Goal: Task Accomplishment & Management: Complete application form

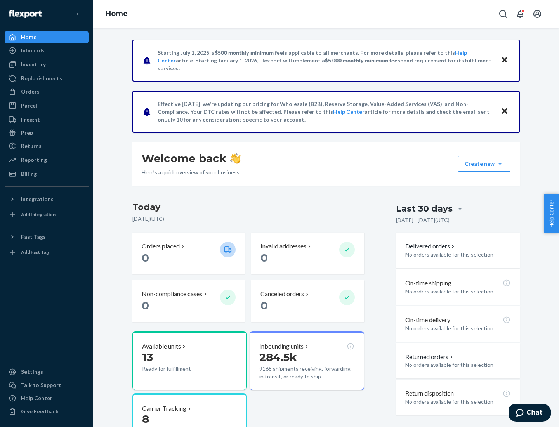
click at [500, 164] on button "Create new Create new inbound Create new order Create new product" at bounding box center [484, 164] width 52 height 16
click at [47, 50] on div "Inbounds" at bounding box center [46, 50] width 82 height 11
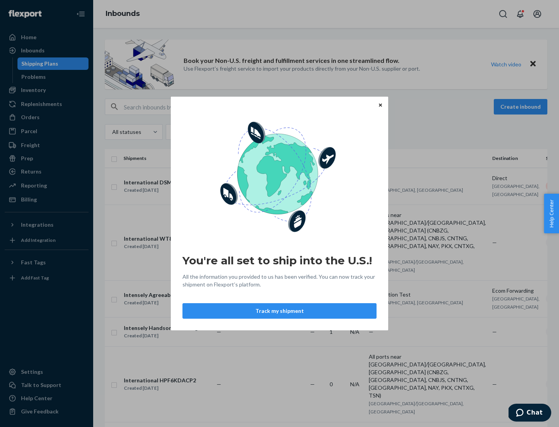
click at [47, 90] on div "You're all set to ship into the U.S.! All the information you provided to us ha…" at bounding box center [279, 213] width 559 height 427
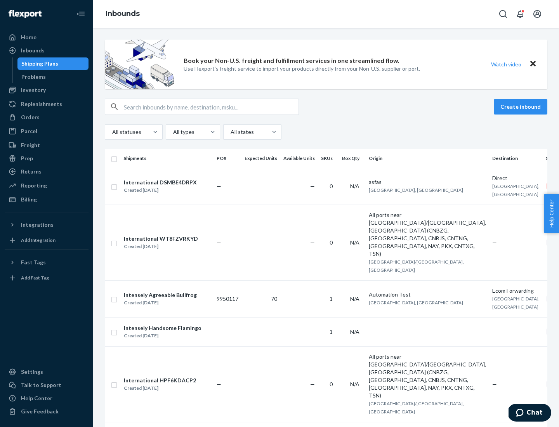
click at [326, 14] on div "Inbounds" at bounding box center [326, 14] width 466 height 28
click at [326, 132] on div "All statuses All types All states" at bounding box center [326, 132] width 443 height 16
click at [38, 64] on div "Shipping Plans" at bounding box center [39, 64] width 37 height 8
click at [522, 107] on button "Create inbound" at bounding box center [521, 107] width 54 height 16
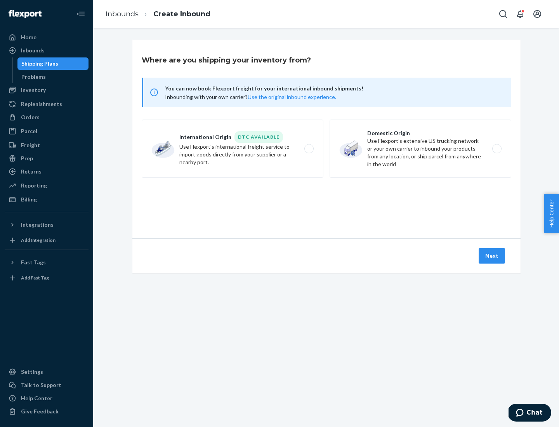
click at [233, 149] on label "International Origin DTC Available Use Flexport's international freight service…" at bounding box center [233, 149] width 182 height 58
click at [309, 149] on input "International Origin DTC Available Use Flexport's international freight service…" at bounding box center [311, 148] width 5 height 5
radio input "true"
click at [326, 203] on icon at bounding box center [327, 203] width 22 height 22
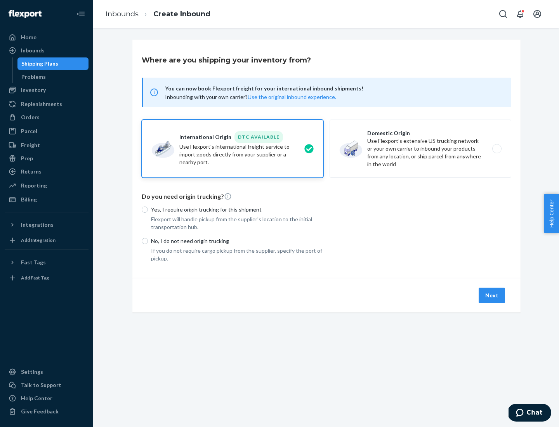
click at [237, 209] on p "Yes, I require origin trucking for this shipment" at bounding box center [237, 210] width 172 height 8
click at [148, 209] on input "Yes, I require origin trucking for this shipment" at bounding box center [145, 210] width 6 height 6
radio input "true"
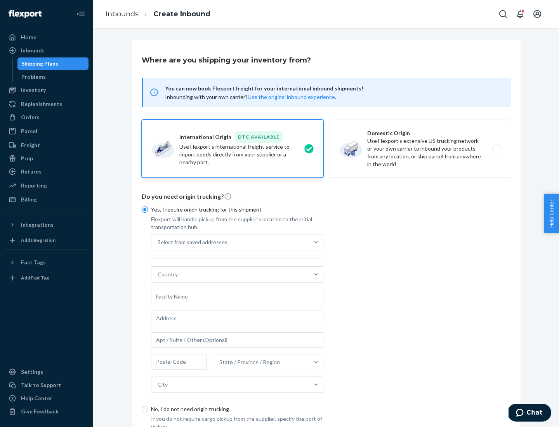
scroll to position [15, 0]
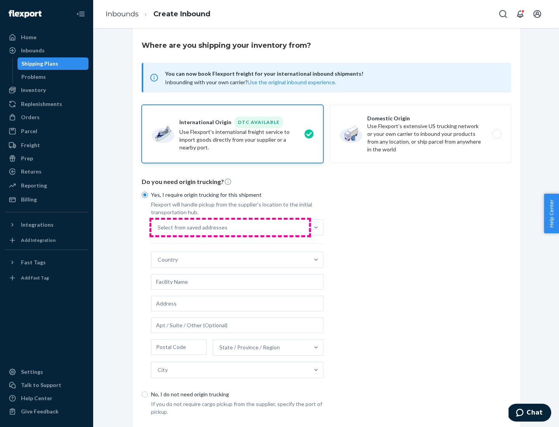
click at [230, 227] on div "Select from saved addresses" at bounding box center [230, 228] width 158 height 16
click at [158, 227] on input "Select from saved addresses" at bounding box center [158, 228] width 1 height 8
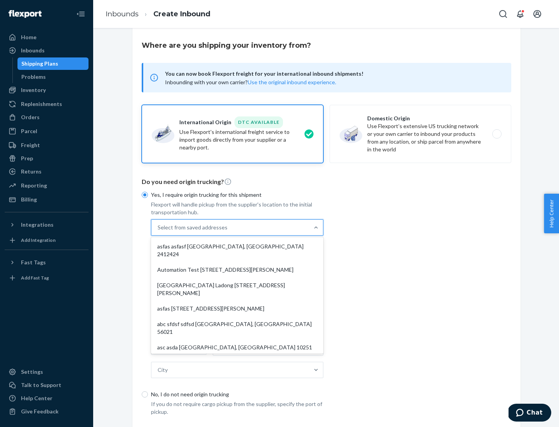
scroll to position [34, 0]
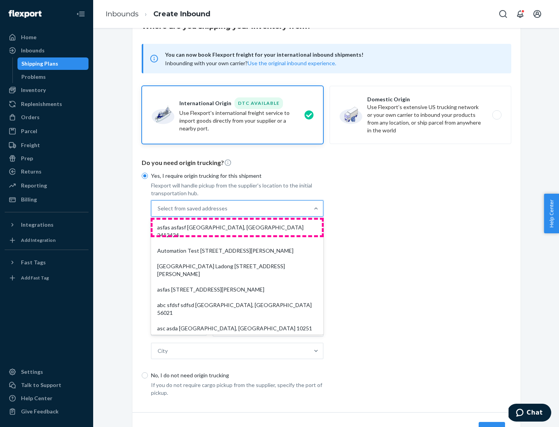
click at [237, 227] on div "asfas asfasf [GEOGRAPHIC_DATA], [GEOGRAPHIC_DATA] 2412424" at bounding box center [237, 231] width 169 height 23
click at [158, 212] on input "option asfas asfasf [GEOGRAPHIC_DATA], [GEOGRAPHIC_DATA] 2412424 focused, 1 of …" at bounding box center [158, 209] width 1 height 8
type input "asfas"
type input "asfasf"
type input "2412424"
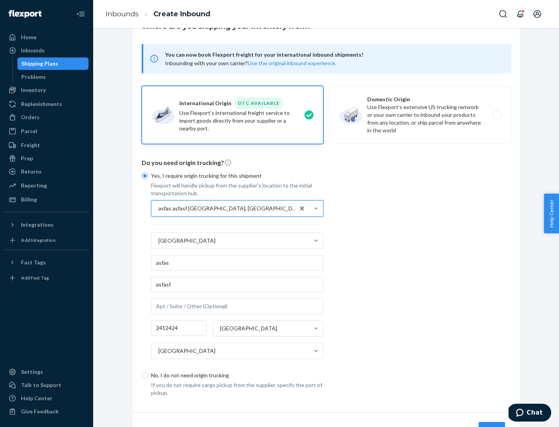
scroll to position [72, 0]
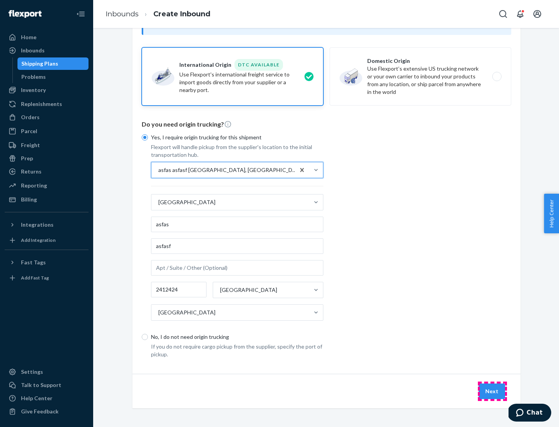
click at [492, 391] on button "Next" at bounding box center [492, 392] width 26 height 16
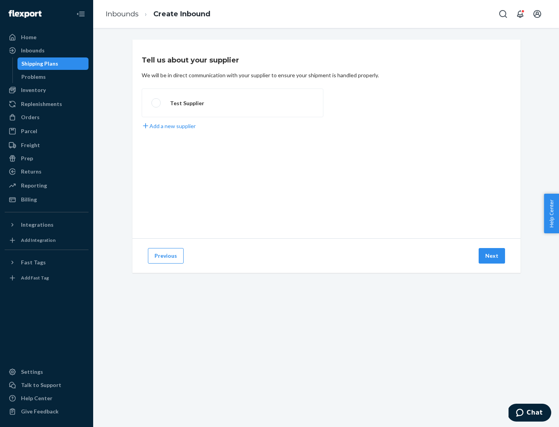
click at [233, 103] on label "Test Supplier" at bounding box center [233, 103] width 182 height 29
click at [156, 103] on input "Test Supplier" at bounding box center [153, 103] width 5 height 5
radio input "true"
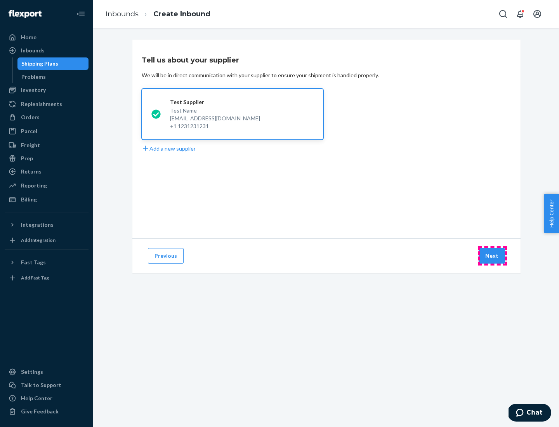
click at [492, 256] on button "Next" at bounding box center [492, 256] width 26 height 16
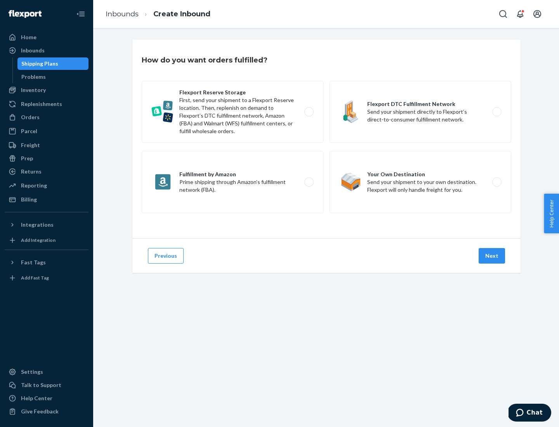
click at [233, 182] on label "Fulfillment by Amazon Prime shipping through Amazon’s fulfillment network (FBA)." at bounding box center [233, 182] width 182 height 62
click at [309, 182] on input "Fulfillment by Amazon Prime shipping through Amazon’s fulfillment network (FBA)." at bounding box center [311, 182] width 5 height 5
radio input "true"
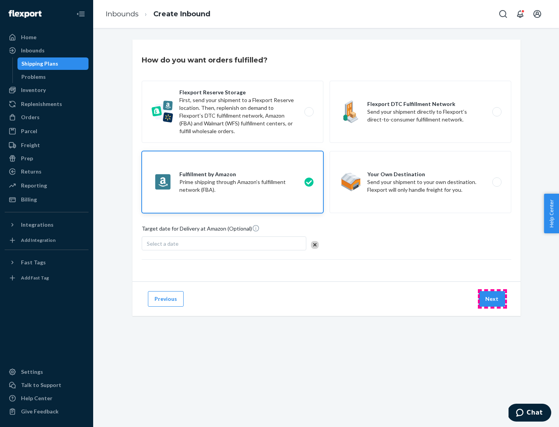
click at [492, 299] on button "Next" at bounding box center [492, 299] width 26 height 16
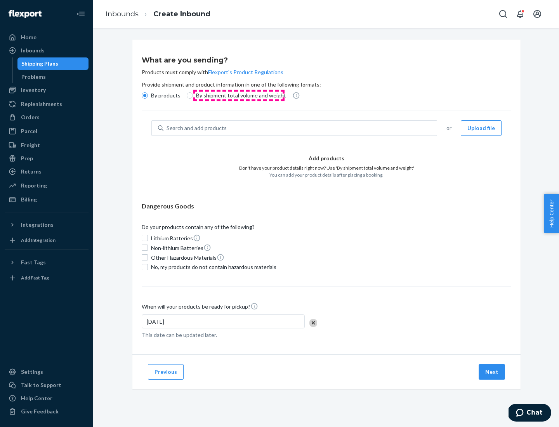
click at [239, 95] on p "By shipment total volume and weight" at bounding box center [241, 96] width 90 height 8
click at [193, 95] on input "By shipment total volume and weight" at bounding box center [190, 95] width 6 height 6
radio input "true"
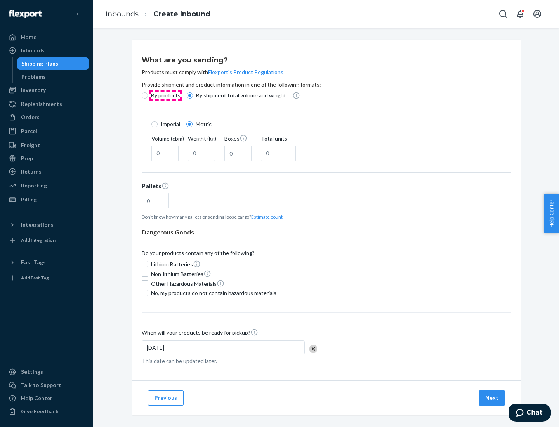
click at [165, 95] on p "By products" at bounding box center [166, 96] width 30 height 8
click at [148, 95] on input "By products" at bounding box center [145, 95] width 6 height 6
radio input "true"
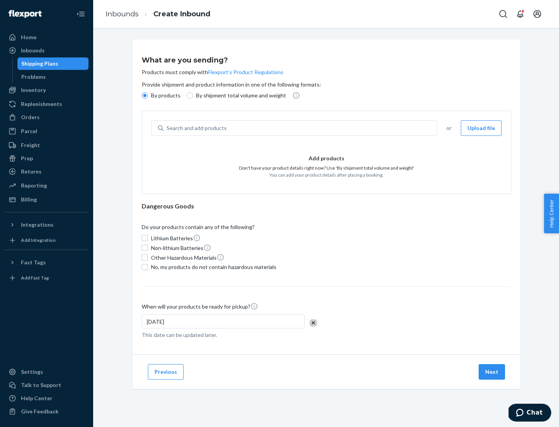
click at [300, 128] on div "Search and add products" at bounding box center [299, 128] width 273 height 14
click at [167, 128] on input "Search and add products" at bounding box center [167, 128] width 1 height 8
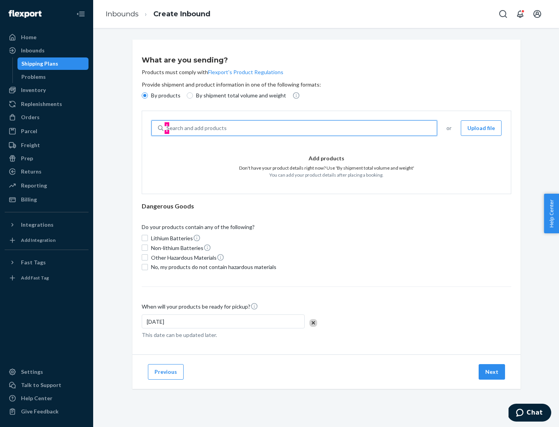
type input "test"
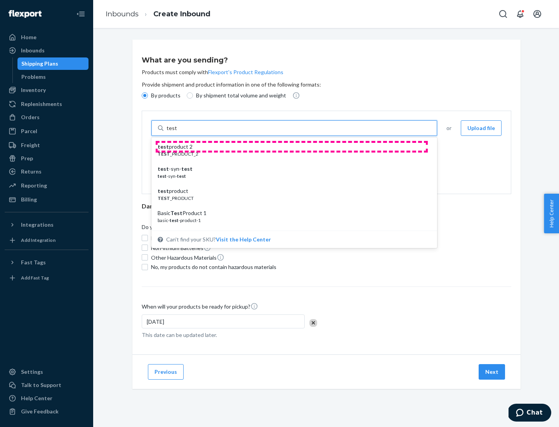
click at [292, 147] on div "test product 2" at bounding box center [291, 147] width 267 height 8
click at [177, 132] on input "test" at bounding box center [172, 128] width 10 height 8
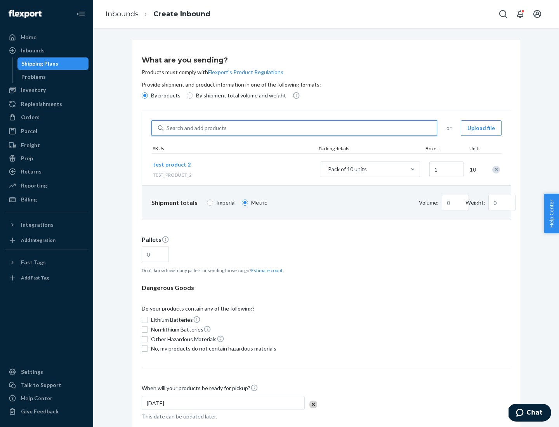
type input "0.02"
type input "22.23"
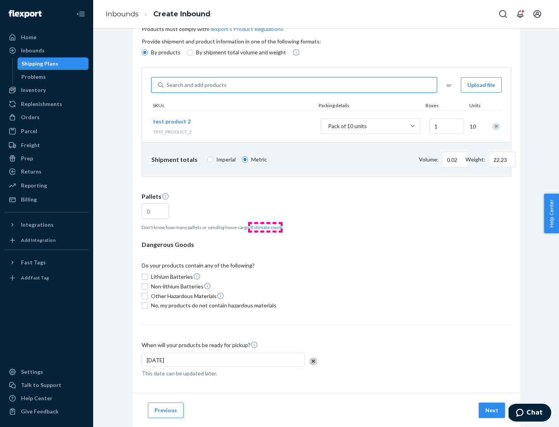
click at [265, 227] on button "Estimate count" at bounding box center [266, 227] width 31 height 7
type input "1"
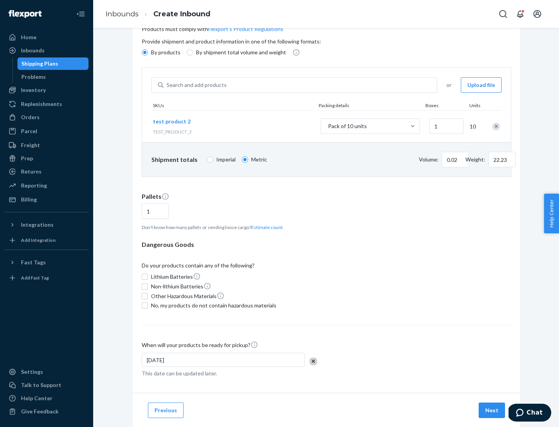
scroll to position [62, 0]
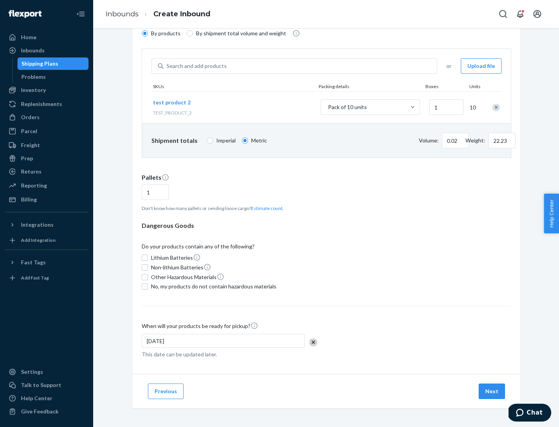
click at [212, 286] on span "No, my products do not contain hazardous materials" at bounding box center [213, 287] width 125 height 8
click at [148, 286] on input "No, my products do not contain hazardous materials" at bounding box center [145, 286] width 6 height 6
checkbox input "true"
click at [492, 391] on button "Next" at bounding box center [492, 392] width 26 height 16
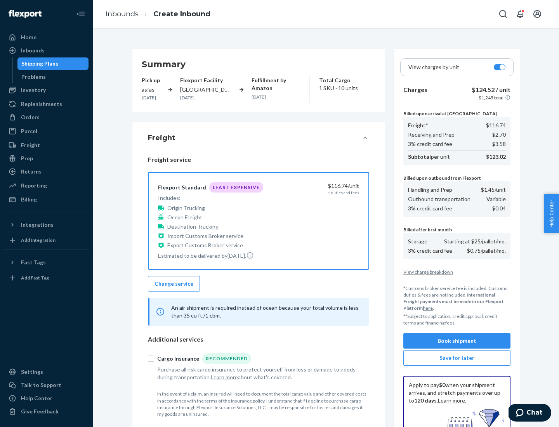
scroll to position [113, 0]
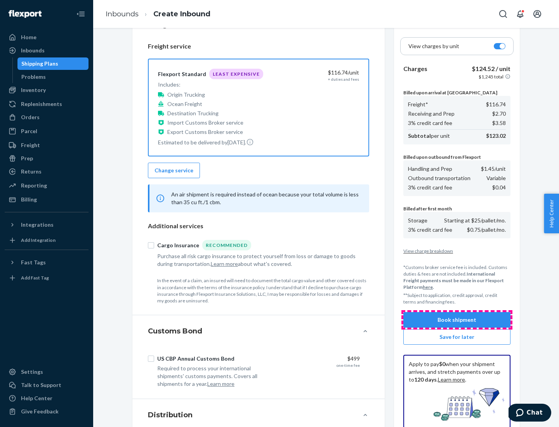
click at [457, 320] on button "Book shipment" at bounding box center [456, 320] width 107 height 16
